Goal: Navigation & Orientation: Understand site structure

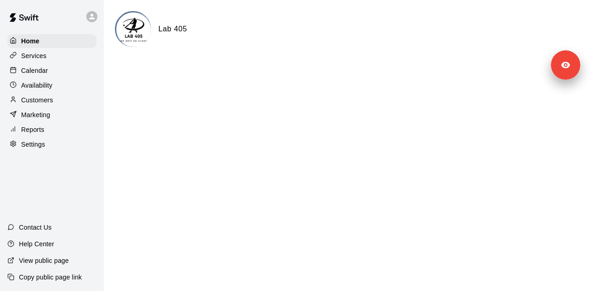
click at [48, 150] on div "Settings" at bounding box center [51, 145] width 89 height 14
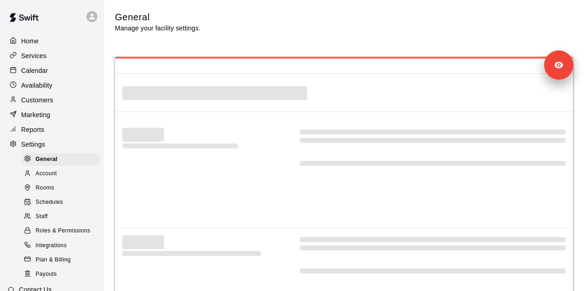
select select "**"
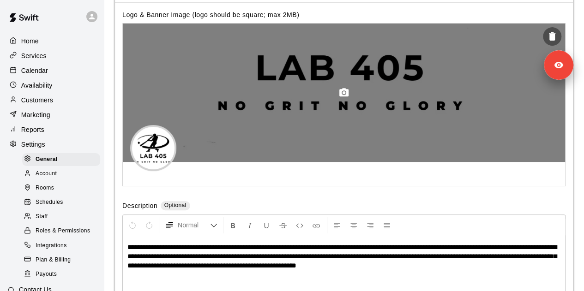
scroll to position [2026, 0]
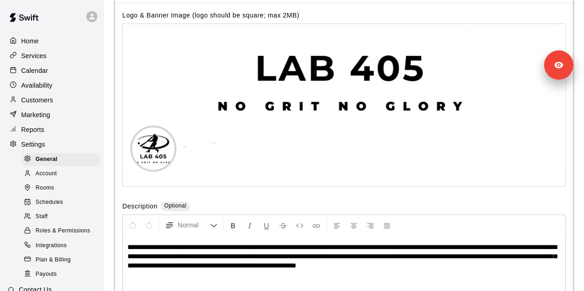
click at [47, 178] on span "Account" at bounding box center [46, 173] width 21 height 9
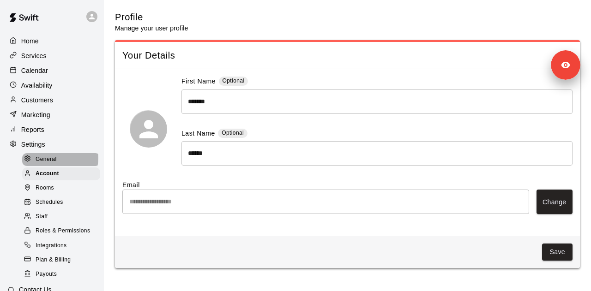
click at [60, 163] on div "General" at bounding box center [61, 159] width 78 height 13
select select "**"
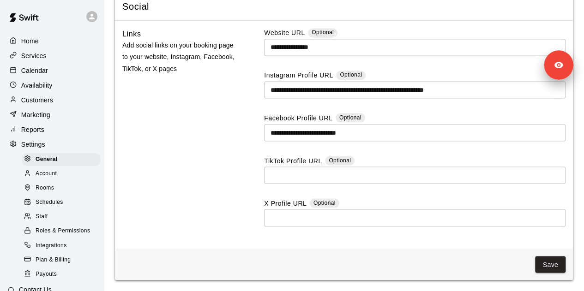
scroll to position [2568, 0]
click at [58, 122] on div "Marketing" at bounding box center [51, 115] width 89 height 14
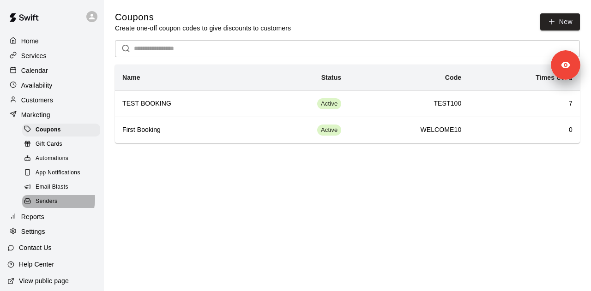
click at [50, 206] on span "Senders" at bounding box center [47, 201] width 22 height 9
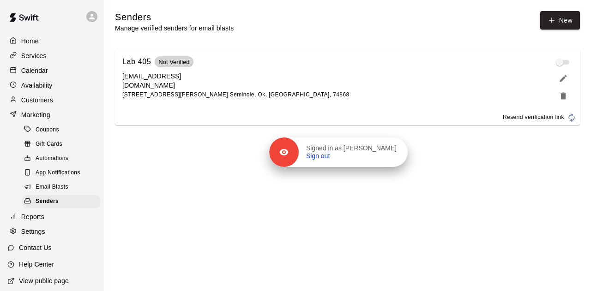
drag, startPoint x: 561, startPoint y: 66, endPoint x: 388, endPoint y: 153, distance: 193.5
click at [388, 153] on div "Signed in as [PERSON_NAME] Sign out" at bounding box center [353, 153] width 109 height 16
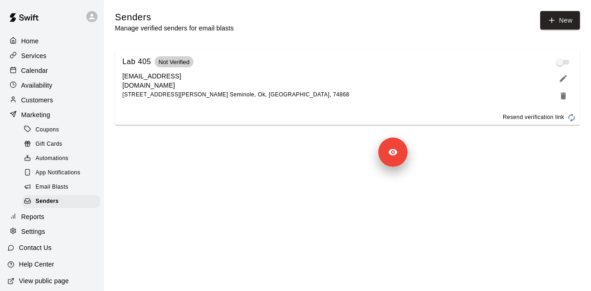
click at [68, 83] on div "Availability" at bounding box center [51, 86] width 89 height 14
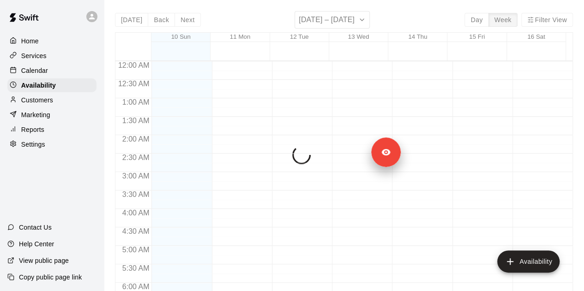
scroll to position [389, 0]
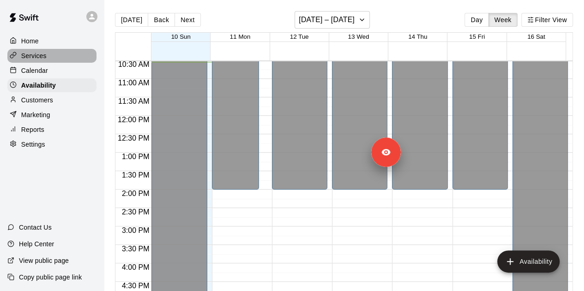
click at [60, 57] on div "Services" at bounding box center [51, 56] width 89 height 14
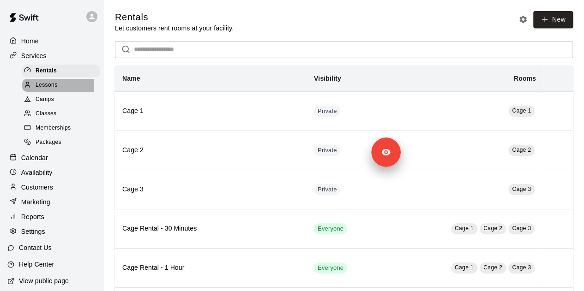
click at [53, 88] on span "Lessons" at bounding box center [47, 85] width 22 height 9
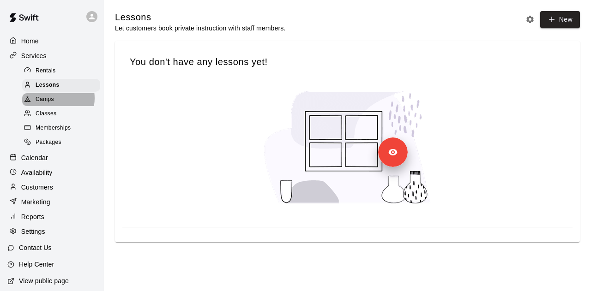
click at [51, 101] on span "Camps" at bounding box center [45, 99] width 18 height 9
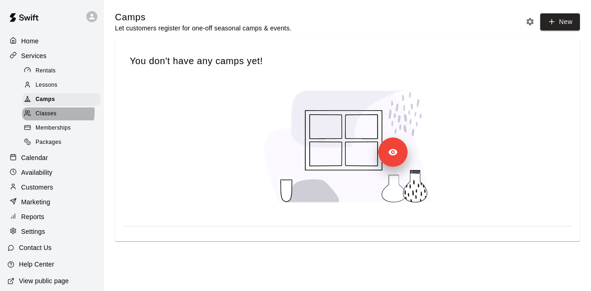
click at [51, 115] on span "Classes" at bounding box center [46, 113] width 21 height 9
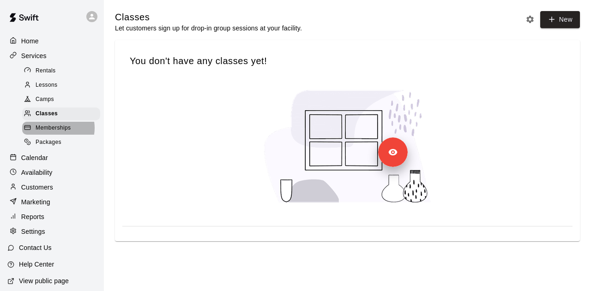
click at [52, 132] on span "Memberships" at bounding box center [53, 128] width 35 height 9
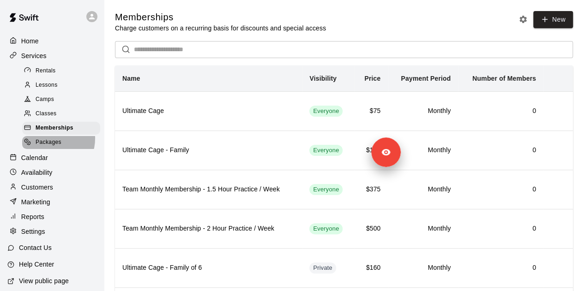
click at [52, 143] on span "Packages" at bounding box center [49, 142] width 26 height 9
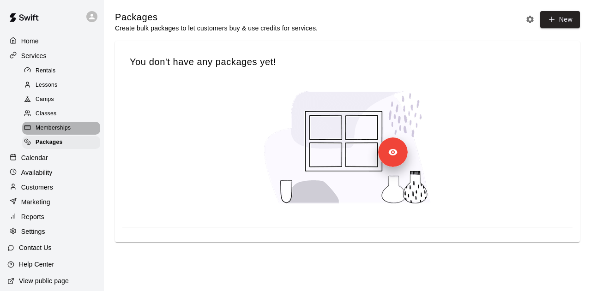
click at [66, 132] on span "Memberships" at bounding box center [53, 128] width 35 height 9
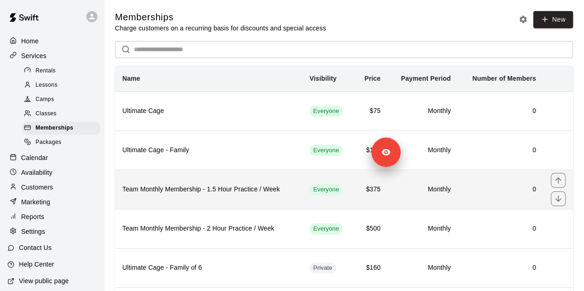
scroll to position [58, 0]
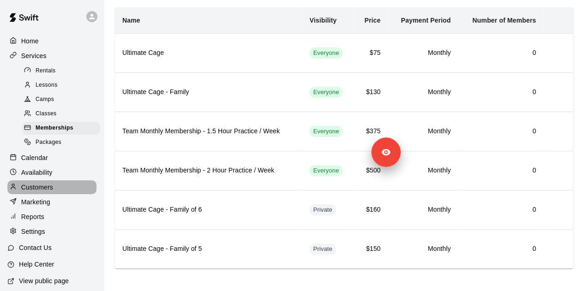
click at [56, 194] on div "Customers" at bounding box center [51, 188] width 89 height 14
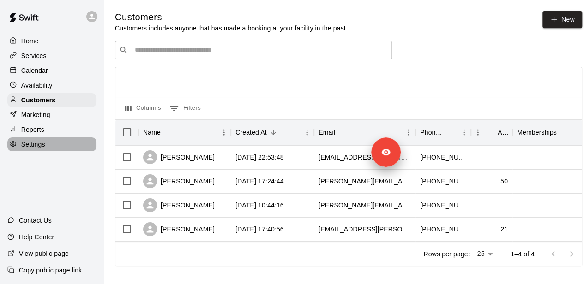
click at [52, 150] on div "Settings" at bounding box center [51, 145] width 89 height 14
select select "**"
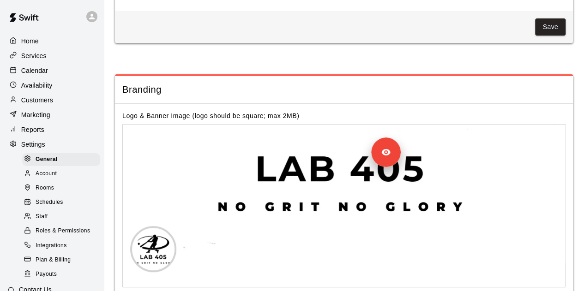
scroll to position [2026, 0]
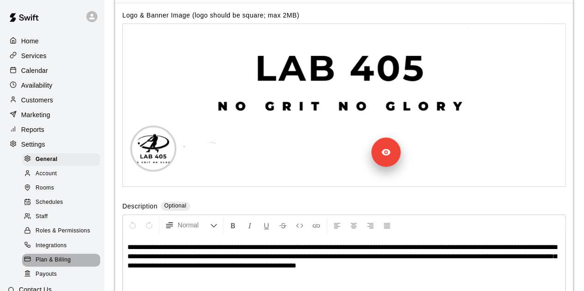
click at [61, 265] on span "Plan & Billing" at bounding box center [53, 260] width 35 height 9
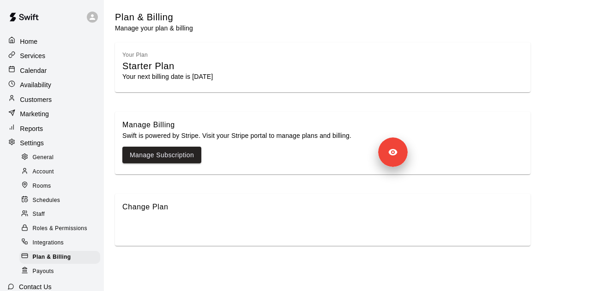
click at [58, 208] on div "Staff" at bounding box center [59, 214] width 81 height 13
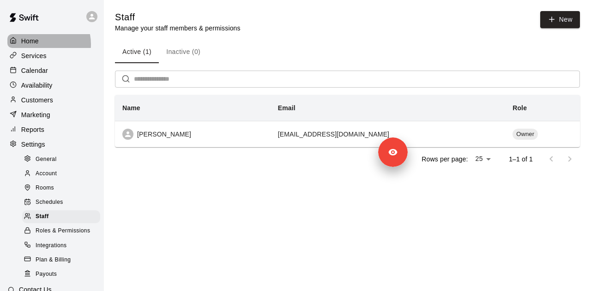
click at [43, 44] on div "Home" at bounding box center [51, 41] width 89 height 14
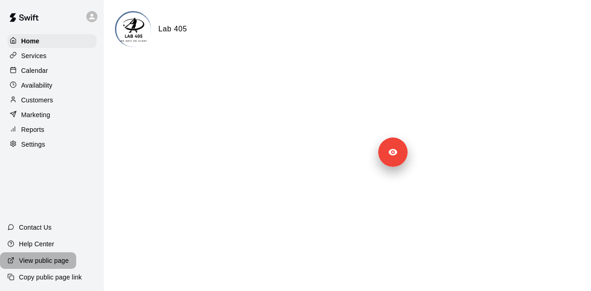
click at [41, 261] on p "View public page" at bounding box center [44, 260] width 50 height 9
